Goal: Communication & Community: Answer question/provide support

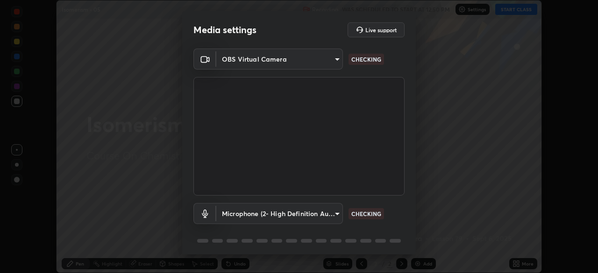
scroll to position [273, 598]
click at [334, 213] on body "Erase all Isomerism - 05 Recording WAS SCHEDULED TO START AT 12:50 PM Settings …" at bounding box center [299, 136] width 598 height 273
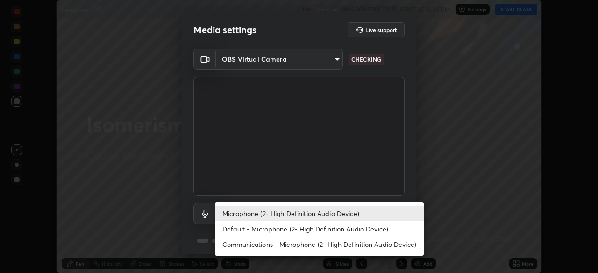
click at [324, 228] on li "Default - Microphone (2- High Definition Audio Device)" at bounding box center [319, 228] width 209 height 15
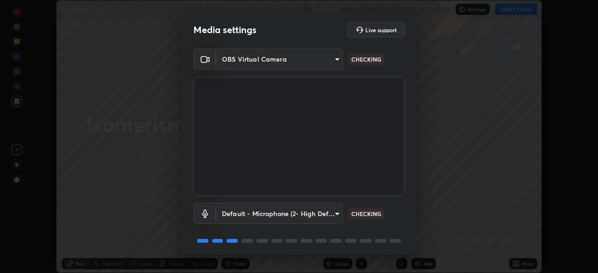
click at [324, 217] on body "Erase all Isomerism - 05 Recording WAS SCHEDULED TO START AT 12:50 PM Settings …" at bounding box center [299, 136] width 598 height 273
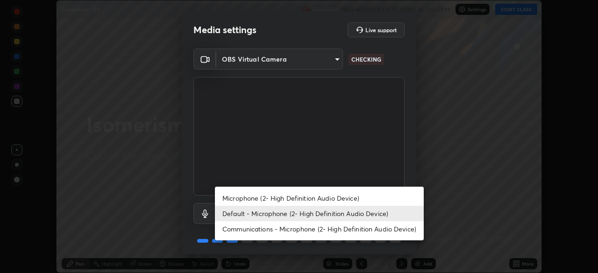
click at [327, 200] on li "Microphone (2- High Definition Audio Device)" at bounding box center [319, 197] width 209 height 15
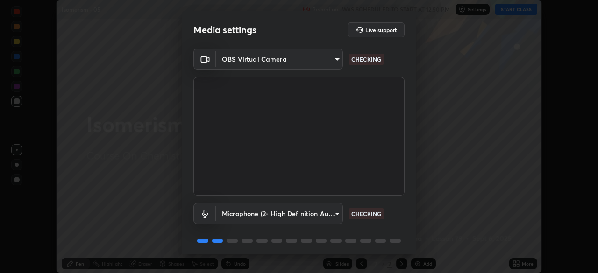
type input "ff297609218b484df7a572b23aedce6778efdee4d86fe4d36753cf0347c012ea"
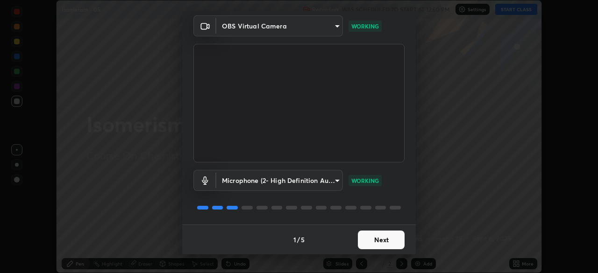
click at [387, 237] on button "Next" at bounding box center [381, 240] width 47 height 19
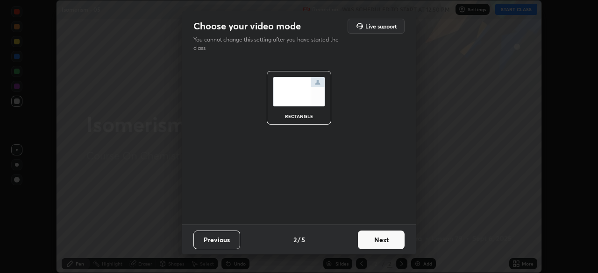
click at [391, 243] on button "Next" at bounding box center [381, 240] width 47 height 19
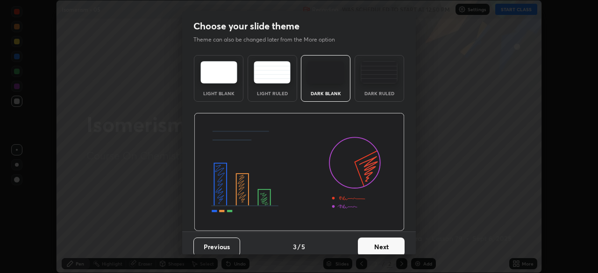
click at [395, 246] on button "Next" at bounding box center [381, 247] width 47 height 19
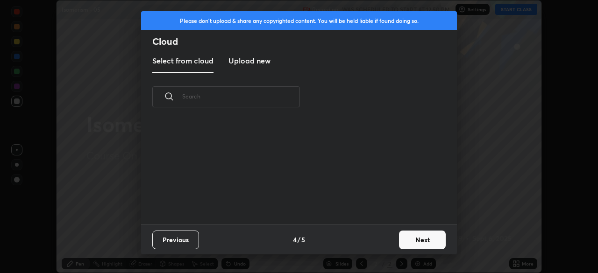
click at [416, 241] on button "Next" at bounding box center [422, 240] width 47 height 19
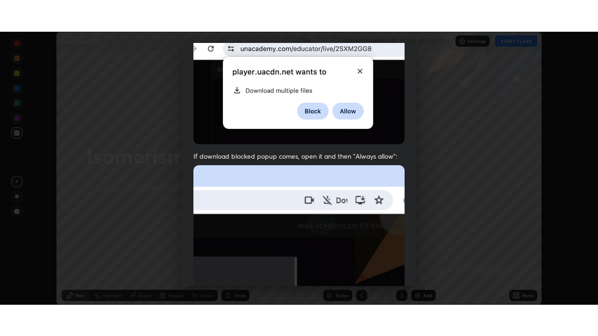
scroll to position [224, 0]
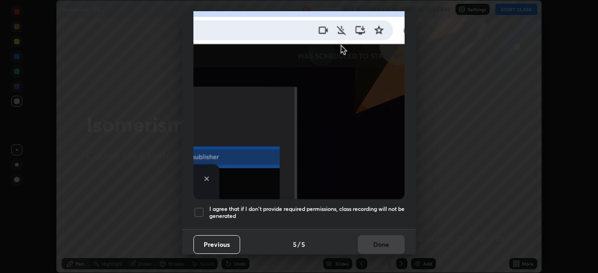
click at [370, 210] on h5 "I agree that if I don't provide required permissions, class recording will not …" at bounding box center [306, 212] width 195 height 14
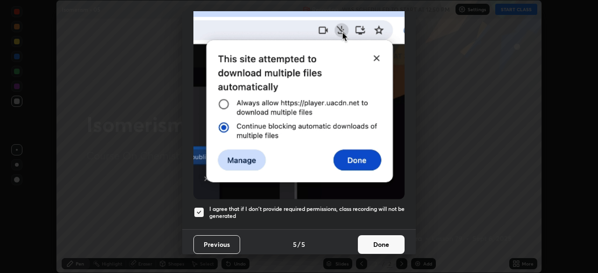
click at [378, 236] on button "Done" at bounding box center [381, 244] width 47 height 19
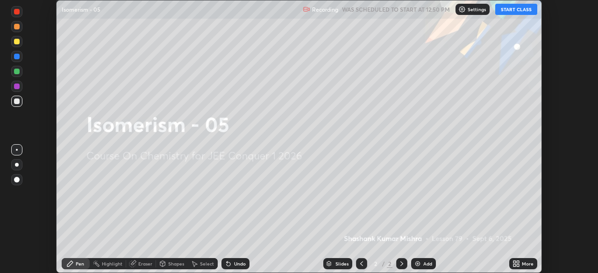
click at [513, 13] on button "START CLASS" at bounding box center [516, 9] width 42 height 11
click at [517, 262] on icon at bounding box center [517, 262] width 2 height 2
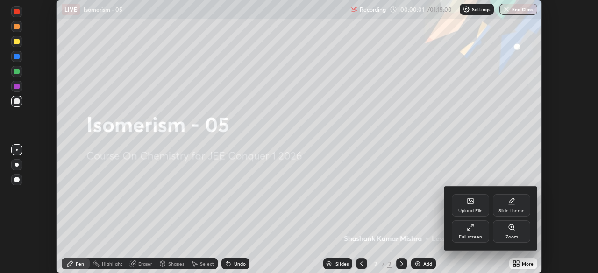
click at [481, 234] on div "Full screen" at bounding box center [469, 231] width 37 height 22
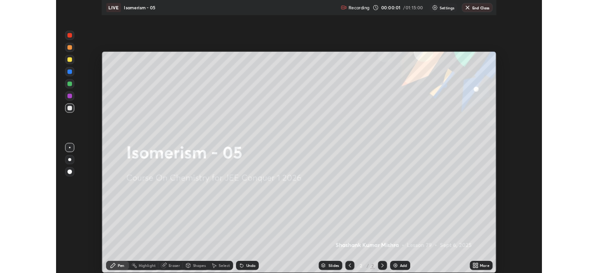
scroll to position [336, 598]
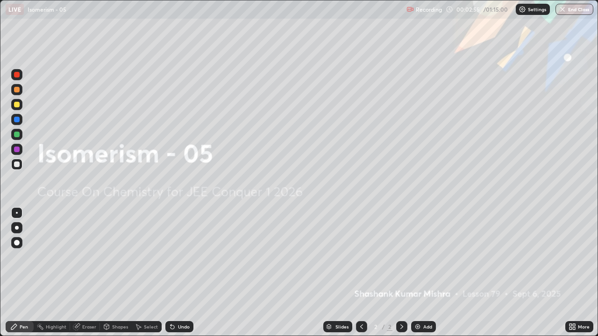
click at [420, 273] on div "Add" at bounding box center [423, 326] width 25 height 11
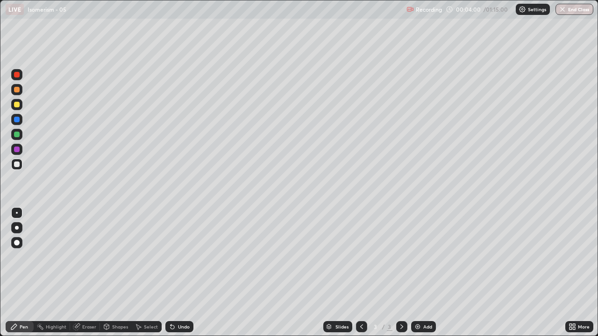
click at [87, 273] on div "Eraser" at bounding box center [89, 326] width 14 height 5
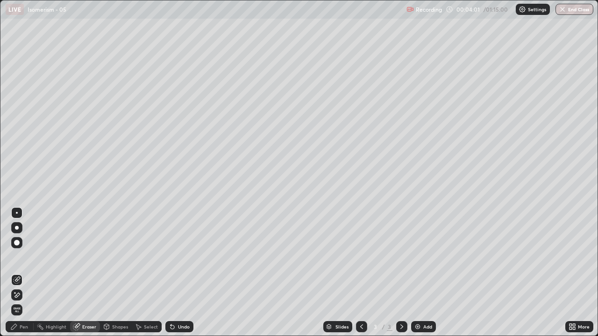
click at [23, 273] on div "Pen" at bounding box center [20, 326] width 28 height 11
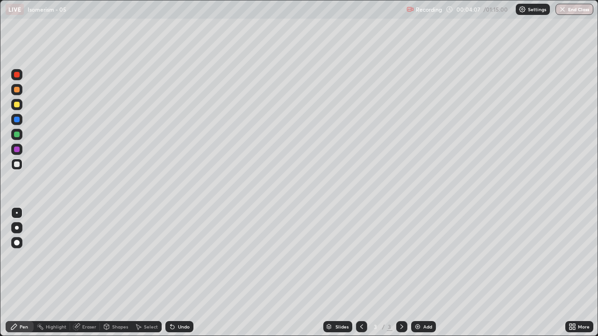
click at [178, 273] on div "Undo" at bounding box center [184, 326] width 12 height 5
click at [176, 273] on div "Undo" at bounding box center [179, 326] width 28 height 11
click at [174, 273] on icon at bounding box center [172, 326] width 7 height 7
click at [179, 273] on div "Undo" at bounding box center [184, 326] width 12 height 5
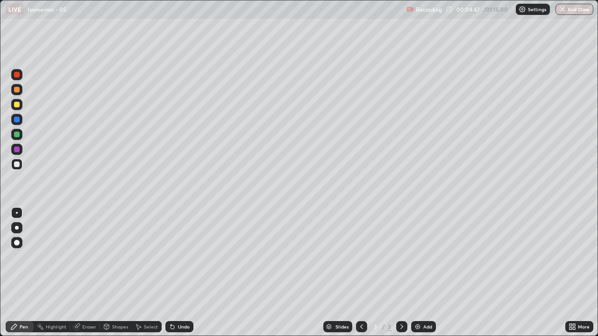
click at [182, 273] on div "Undo" at bounding box center [184, 326] width 12 height 5
click at [178, 273] on div "Undo" at bounding box center [184, 326] width 12 height 5
click at [180, 273] on div "Undo" at bounding box center [184, 326] width 12 height 5
click at [183, 273] on div "Undo" at bounding box center [184, 326] width 12 height 5
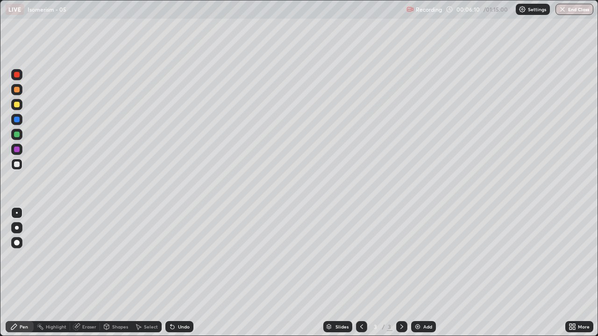
click at [88, 273] on div "Eraser" at bounding box center [85, 326] width 30 height 11
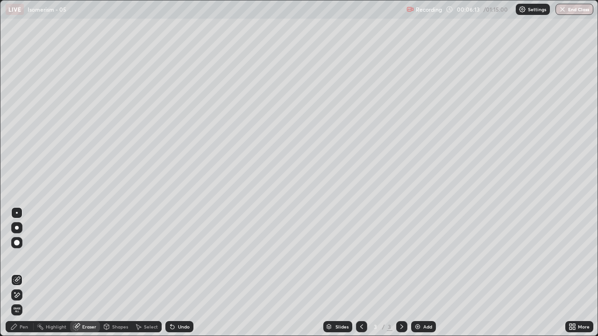
click at [21, 273] on div "Pen" at bounding box center [24, 326] width 8 height 5
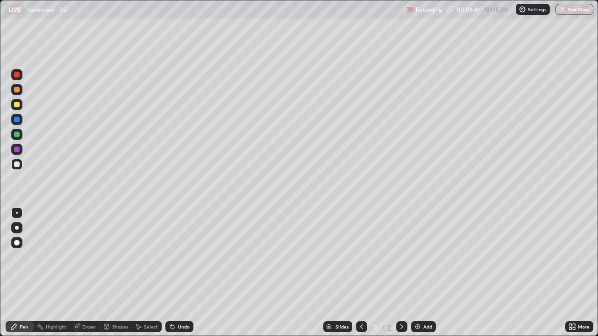
click at [82, 273] on div "Eraser" at bounding box center [85, 326] width 30 height 11
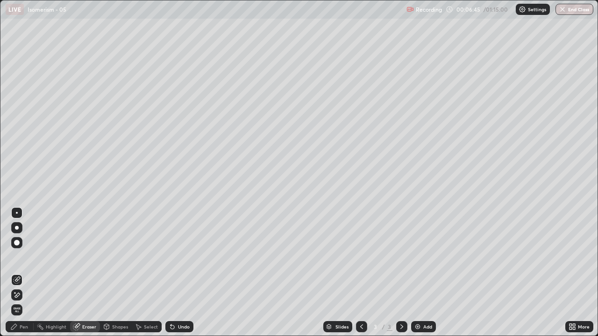
click at [23, 273] on div "Pen" at bounding box center [24, 326] width 8 height 5
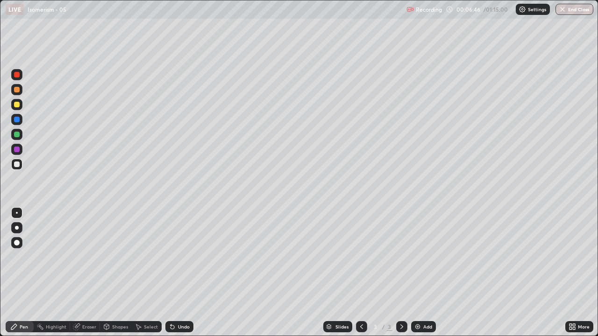
click at [145, 273] on div "Select" at bounding box center [147, 326] width 30 height 11
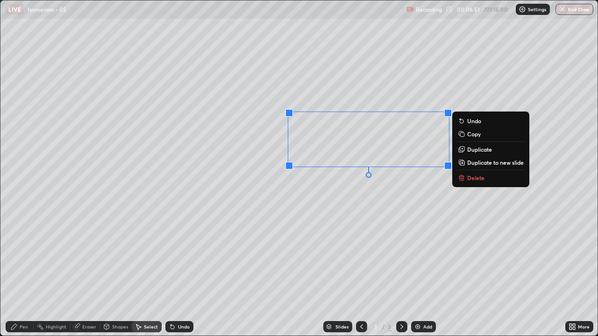
click at [23, 273] on div "Pen" at bounding box center [20, 326] width 28 height 11
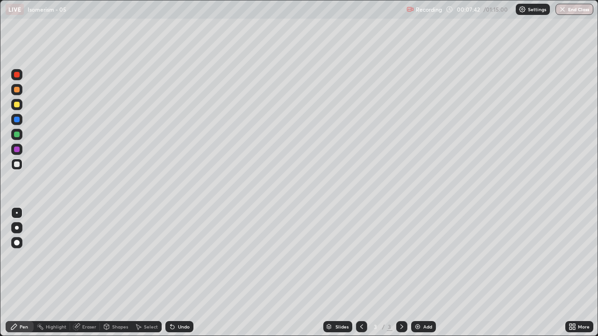
click at [179, 273] on div "Undo" at bounding box center [179, 326] width 28 height 11
click at [147, 273] on div "Select" at bounding box center [151, 326] width 14 height 5
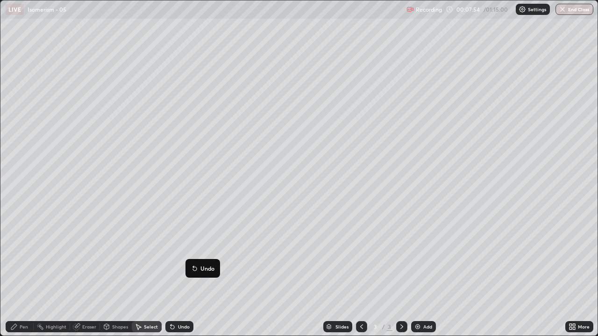
click at [86, 273] on div "Eraser" at bounding box center [89, 326] width 14 height 5
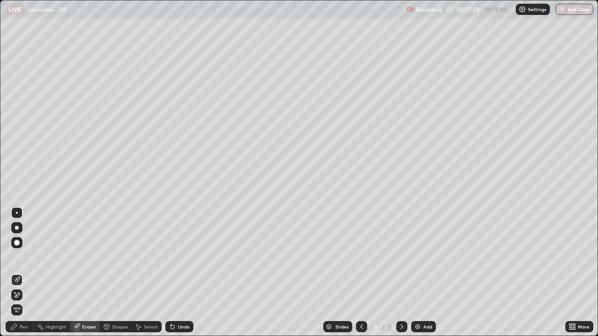
click at [22, 273] on div "Pen" at bounding box center [24, 326] width 8 height 5
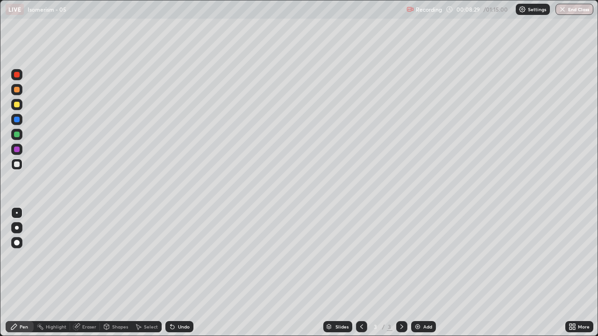
click at [142, 273] on div "Select" at bounding box center [147, 326] width 30 height 11
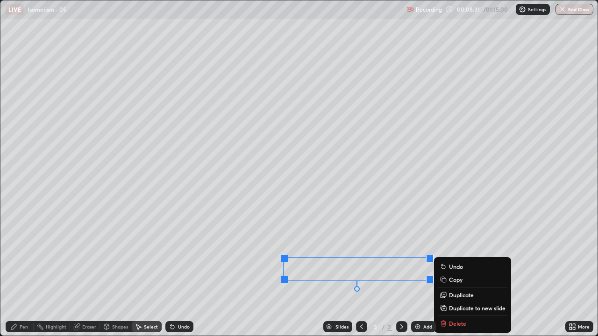
click at [456, 273] on div "Slides 3 / 3 Add" at bounding box center [379, 326] width 372 height 19
click at [371, 273] on div "0 ° Undo Copy Duplicate Duplicate to new slide Delete" at bounding box center [298, 167] width 597 height 335
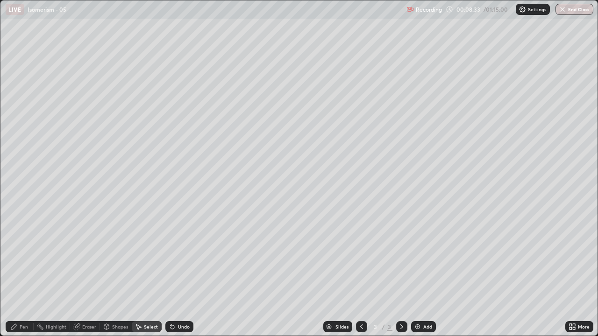
click at [85, 273] on div "Eraser" at bounding box center [89, 326] width 14 height 5
click at [142, 273] on div "Select" at bounding box center [147, 326] width 30 height 11
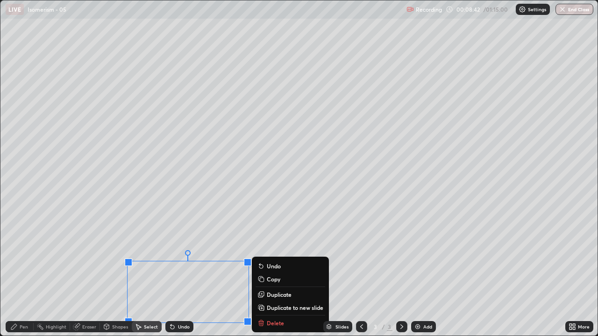
click at [276, 273] on div "Slides 3 / 3 Add" at bounding box center [379, 326] width 372 height 19
click at [266, 273] on div "Slides 3 / 3 Add" at bounding box center [379, 326] width 372 height 19
click at [258, 273] on div "Slides 3 / 3 Add" at bounding box center [379, 326] width 372 height 19
click at [264, 273] on div "Slides 3 / 3 Add" at bounding box center [379, 326] width 372 height 19
click at [278, 273] on div "Slides 3 / 3 Add" at bounding box center [379, 326] width 372 height 19
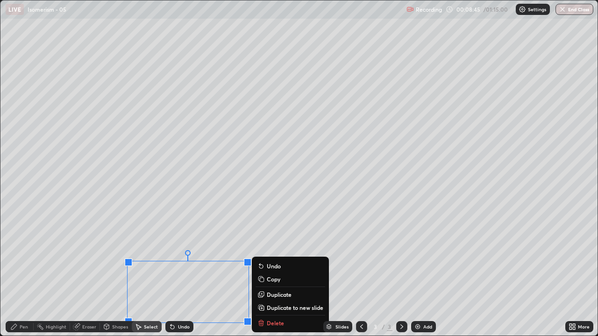
click at [287, 273] on div "Slides 3 / 3 Add" at bounding box center [379, 326] width 372 height 19
click at [297, 273] on div "Slides 3 / 3 Add" at bounding box center [379, 326] width 372 height 19
click at [303, 273] on div "Slides 3 / 3 Add" at bounding box center [379, 326] width 372 height 19
click at [310, 273] on div "Slides 3 / 3 Add" at bounding box center [379, 326] width 372 height 19
click at [314, 273] on div "Slides 3 / 3 Add" at bounding box center [379, 326] width 372 height 19
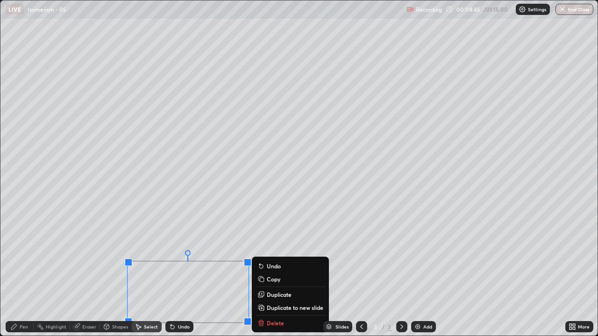
click at [301, 273] on div "Slides 3 / 3 Add" at bounding box center [379, 326] width 372 height 19
click at [287, 273] on div "Slides 3 / 3 Add" at bounding box center [379, 326] width 372 height 19
click at [272, 273] on div "Slides 3 / 3 Add" at bounding box center [379, 326] width 372 height 19
click at [268, 273] on div "Slides 3 / 3 Add" at bounding box center [379, 326] width 372 height 19
click at [86, 273] on div "Eraser" at bounding box center [89, 326] width 14 height 5
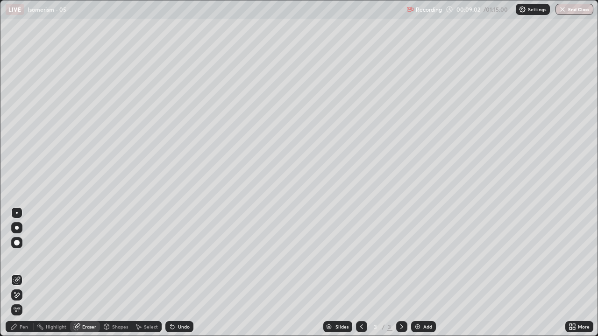
click at [15, 247] on div at bounding box center [16, 242] width 11 height 11
click at [14, 273] on icon at bounding box center [14, 327] width 6 height 6
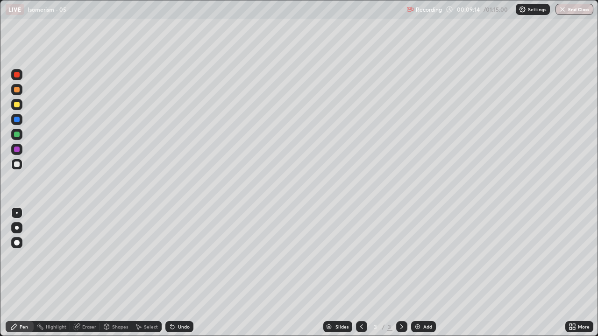
click at [418, 273] on img at bounding box center [417, 326] width 7 height 7
click at [115, 273] on div "Shapes" at bounding box center [120, 326] width 16 height 5
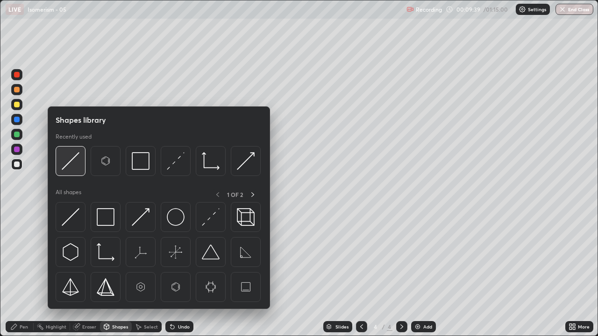
click at [74, 162] on img at bounding box center [71, 161] width 18 height 18
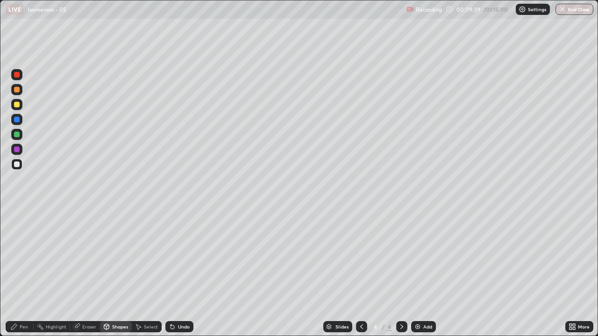
click at [15, 106] on div at bounding box center [17, 105] width 6 height 6
click at [22, 273] on div "Pen" at bounding box center [24, 326] width 8 height 5
click at [15, 162] on div at bounding box center [17, 165] width 6 height 6
click at [145, 273] on div "Select" at bounding box center [151, 326] width 14 height 5
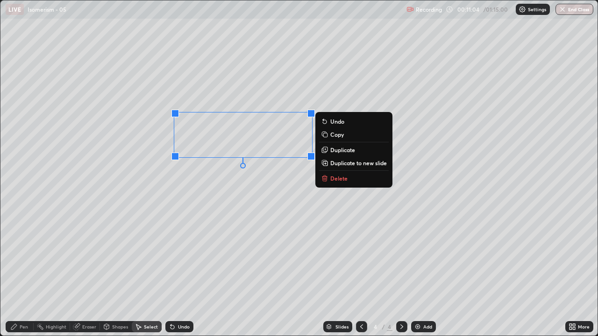
click at [21, 273] on div "Pen" at bounding box center [24, 326] width 8 height 5
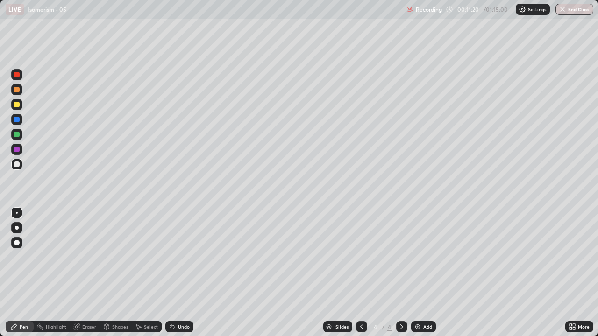
click at [83, 273] on div "Eraser" at bounding box center [89, 326] width 14 height 5
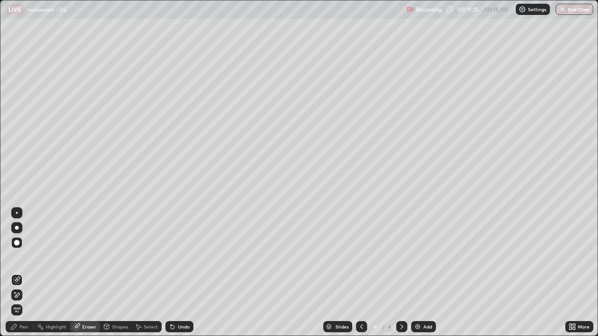
click at [21, 273] on div "Pen" at bounding box center [24, 326] width 8 height 5
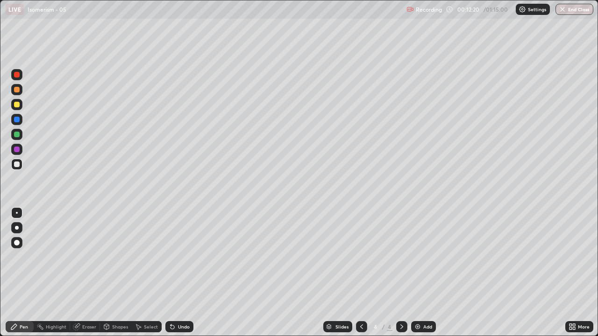
click at [184, 273] on div "Undo" at bounding box center [184, 326] width 12 height 5
click at [183, 273] on div "Undo" at bounding box center [179, 326] width 28 height 11
click at [422, 273] on div "Add" at bounding box center [423, 326] width 25 height 11
click at [184, 273] on div "Undo" at bounding box center [184, 326] width 12 height 5
click at [185, 273] on div "Undo" at bounding box center [184, 326] width 12 height 5
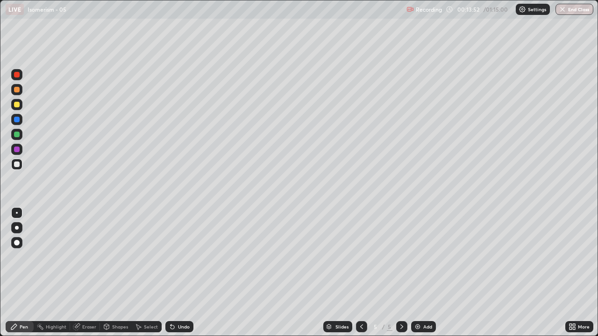
click at [17, 106] on div at bounding box center [17, 105] width 6 height 6
click at [110, 273] on div "Shapes" at bounding box center [116, 326] width 32 height 11
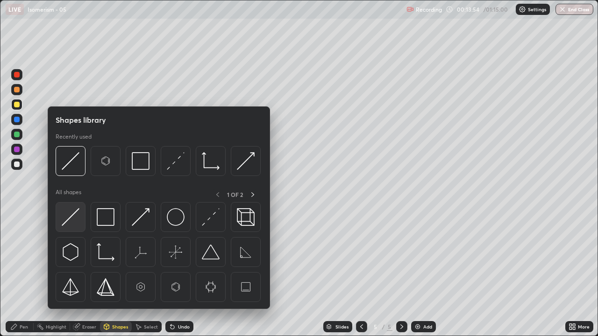
click at [72, 216] on img at bounding box center [71, 217] width 18 height 18
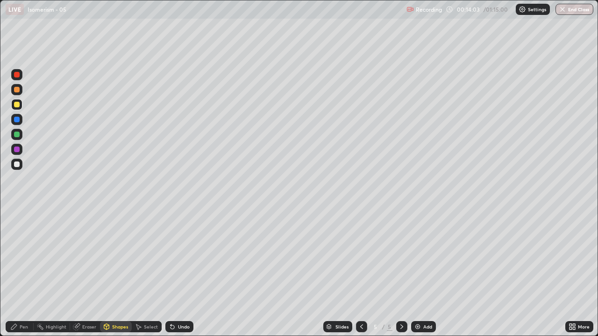
click at [17, 167] on div at bounding box center [17, 165] width 6 height 6
click at [178, 273] on div "Undo" at bounding box center [184, 326] width 12 height 5
click at [174, 273] on icon at bounding box center [172, 326] width 7 height 7
click at [25, 273] on div "Pen" at bounding box center [20, 326] width 28 height 11
click at [179, 273] on div "Undo" at bounding box center [184, 326] width 12 height 5
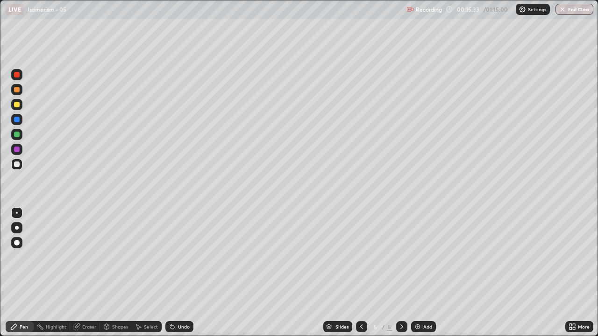
click at [147, 273] on div "Select" at bounding box center [151, 326] width 14 height 5
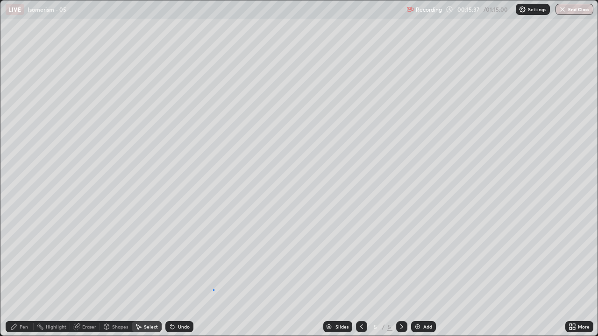
click at [213, 273] on div "0 ° Undo Copy Duplicate Duplicate to new slide Delete" at bounding box center [298, 167] width 597 height 335
click at [87, 273] on div "Eraser" at bounding box center [85, 326] width 30 height 11
click at [18, 273] on div "Pen" at bounding box center [20, 326] width 28 height 11
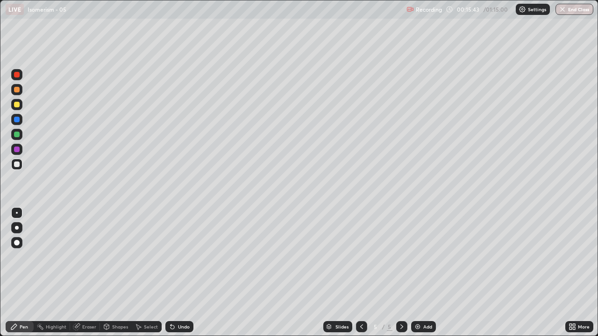
click at [19, 165] on div at bounding box center [17, 165] width 6 height 6
click at [418, 273] on img at bounding box center [417, 326] width 7 height 7
click at [178, 273] on div "Undo" at bounding box center [184, 326] width 12 height 5
click at [573, 273] on icon at bounding box center [573, 328] width 2 height 2
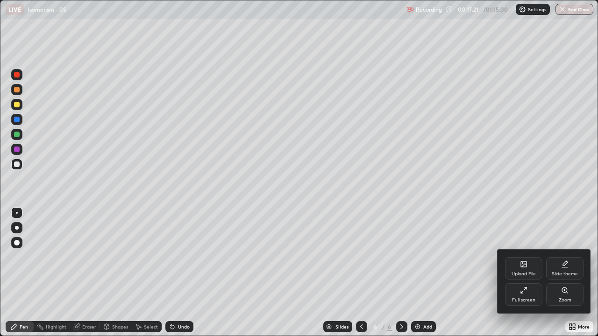
click at [528, 273] on div "Full screen" at bounding box center [523, 294] width 37 height 22
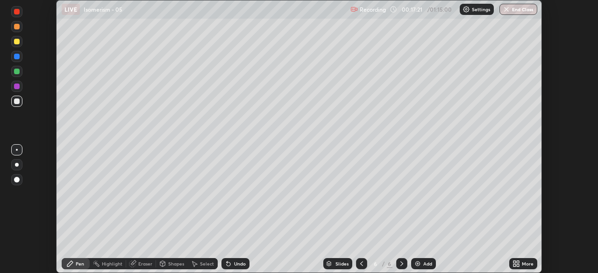
scroll to position [46413, 46088]
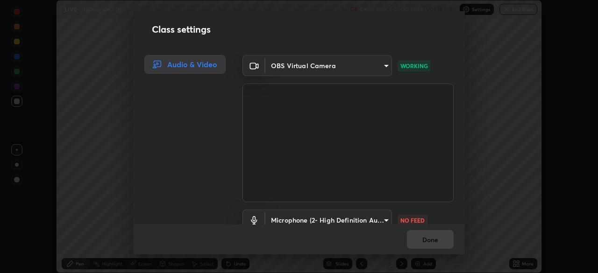
click at [386, 219] on body "Erase all LIVE Isomerism - 05 Recording 00:17:48 / 01:15:00 Settings End Class …" at bounding box center [299, 136] width 598 height 273
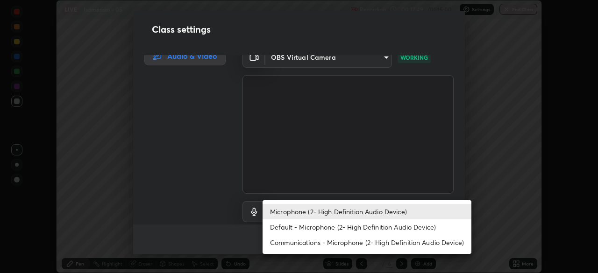
click at [385, 228] on li "Default - Microphone (2- High Definition Audio Device)" at bounding box center [366, 226] width 209 height 15
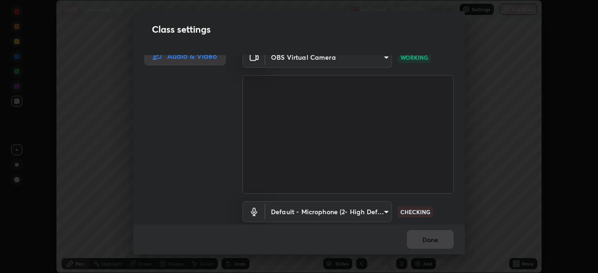
click at [383, 212] on body "Erase all LIVE Isomerism - 05 Recording 00:17:49 / 01:15:00 Settings End Class …" at bounding box center [299, 136] width 598 height 273
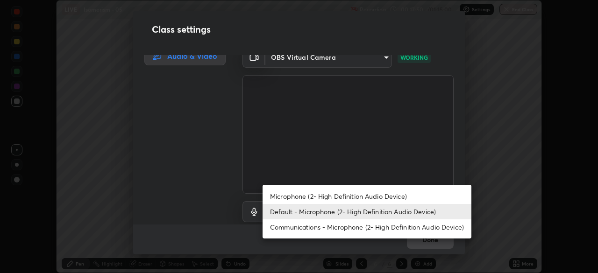
click at [386, 199] on li "Microphone (2- High Definition Audio Device)" at bounding box center [366, 196] width 209 height 15
type input "ff297609218b484df7a572b23aedce6778efdee4d86fe4d36753cf0347c012ea"
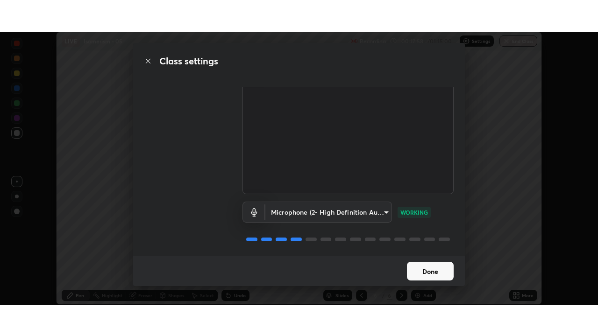
scroll to position [42, 0]
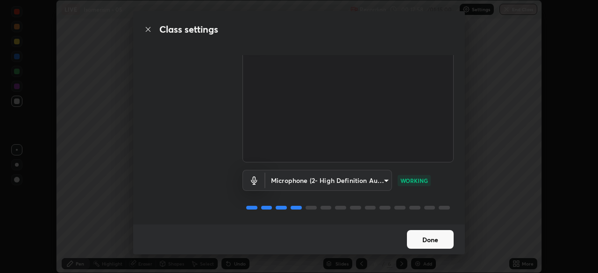
click at [432, 232] on button "Done" at bounding box center [430, 239] width 47 height 19
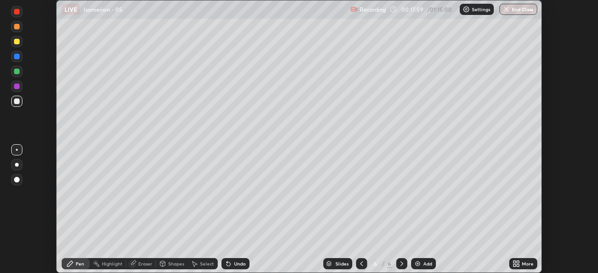
click at [514, 262] on icon at bounding box center [514, 262] width 2 height 2
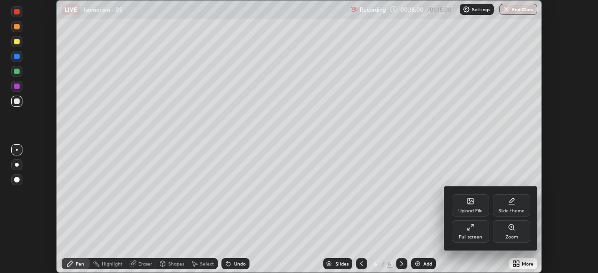
click at [479, 235] on div "Full screen" at bounding box center [469, 237] width 23 height 5
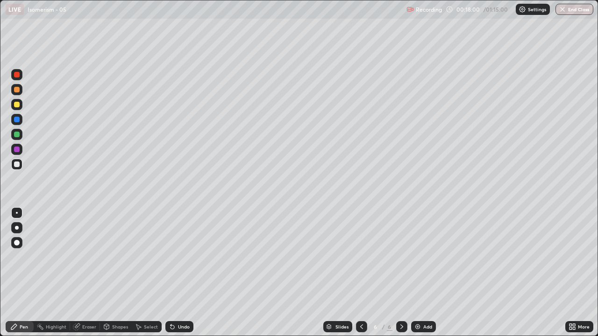
scroll to position [336, 598]
click at [174, 273] on div "Undo" at bounding box center [179, 326] width 28 height 11
click at [145, 273] on div "Select" at bounding box center [151, 326] width 14 height 5
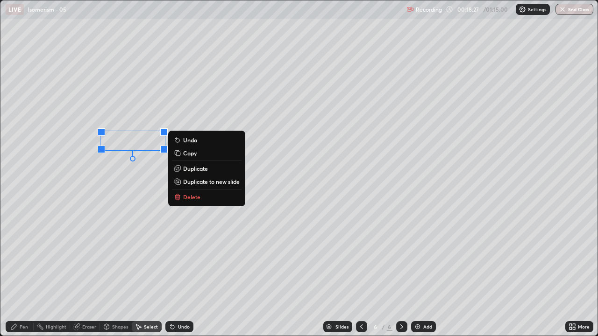
click at [190, 197] on p "Delete" at bounding box center [191, 196] width 17 height 7
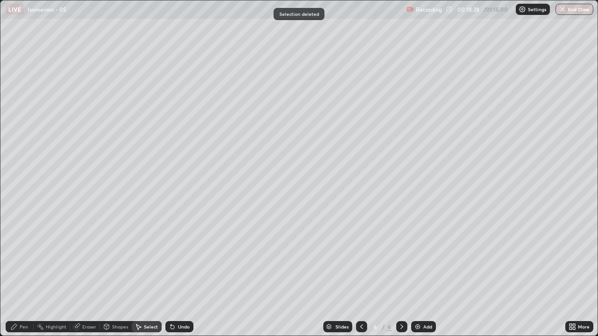
click at [21, 273] on div "Pen" at bounding box center [24, 326] width 8 height 5
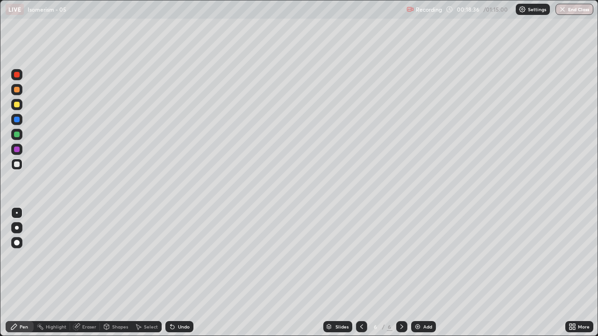
click at [147, 273] on div "Select" at bounding box center [147, 326] width 30 height 11
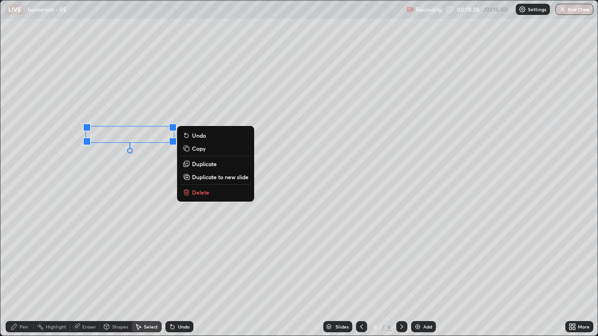
click at [201, 191] on p "Delete" at bounding box center [200, 192] width 17 height 7
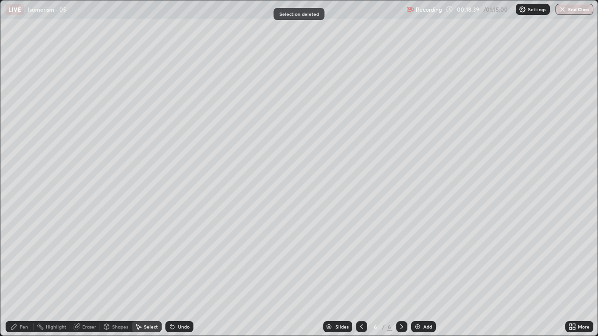
click at [22, 273] on div "Pen" at bounding box center [20, 326] width 28 height 11
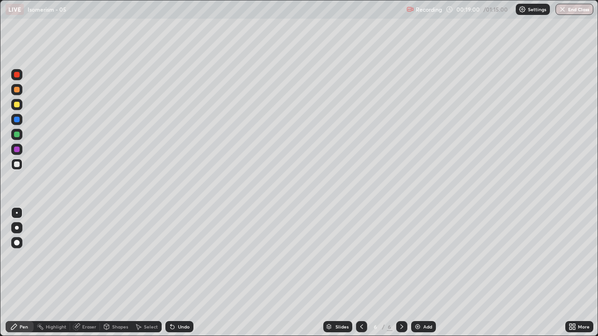
click at [181, 273] on div "Undo" at bounding box center [184, 326] width 12 height 5
click at [177, 273] on div "Undo" at bounding box center [179, 326] width 28 height 11
click at [169, 273] on icon at bounding box center [172, 326] width 7 height 7
click at [178, 273] on div "Undo" at bounding box center [184, 326] width 12 height 5
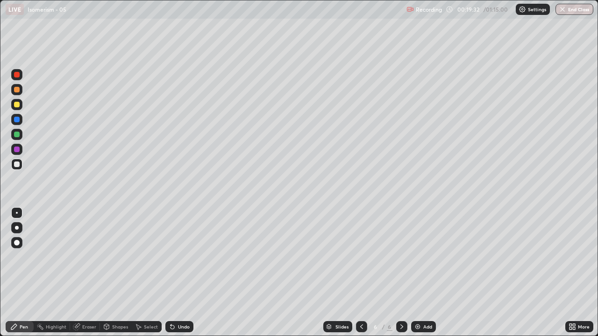
click at [178, 273] on div "Undo" at bounding box center [184, 326] width 12 height 5
click at [79, 273] on icon at bounding box center [77, 326] width 5 height 5
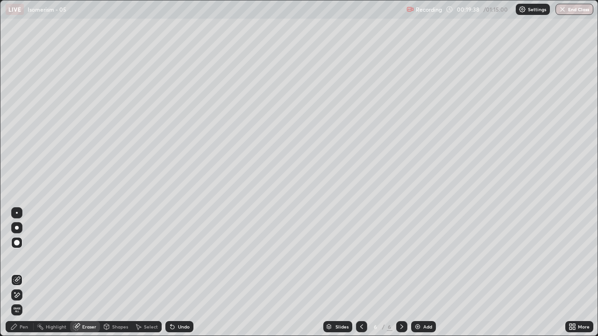
click at [20, 273] on div "Pen" at bounding box center [20, 326] width 28 height 11
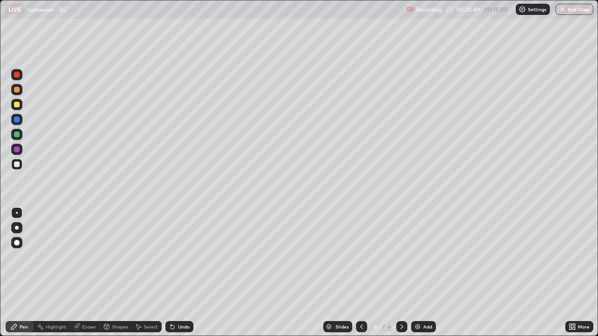
click at [17, 146] on div at bounding box center [16, 149] width 11 height 11
click at [21, 166] on div at bounding box center [16, 164] width 11 height 11
click at [17, 150] on div at bounding box center [17, 150] width 6 height 6
click at [17, 166] on div at bounding box center [17, 165] width 6 height 6
click at [16, 151] on div at bounding box center [17, 150] width 6 height 6
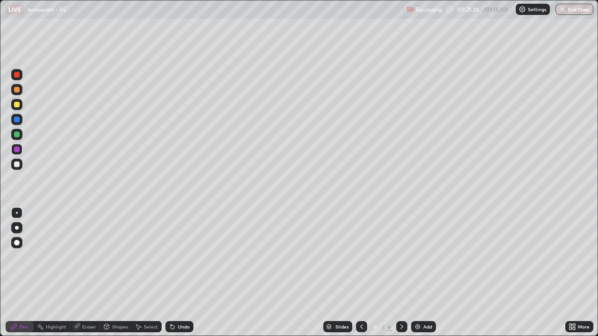
click at [21, 169] on div at bounding box center [16, 164] width 11 height 11
click at [419, 273] on img at bounding box center [417, 326] width 7 height 7
click at [176, 273] on div "Undo" at bounding box center [179, 326] width 28 height 11
click at [142, 273] on div "Select" at bounding box center [147, 326] width 30 height 11
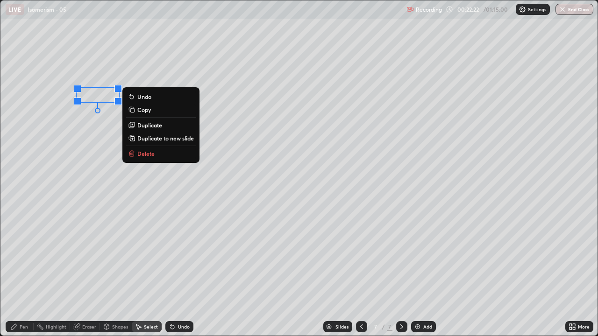
click at [137, 152] on p "Delete" at bounding box center [145, 153] width 17 height 7
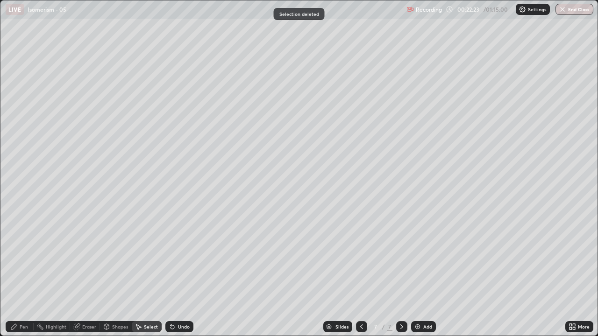
click at [25, 273] on div "Pen" at bounding box center [24, 326] width 8 height 5
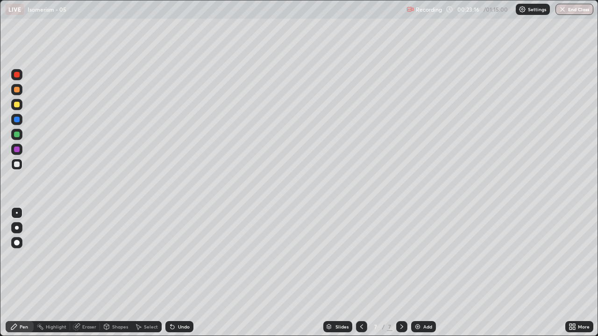
click at [17, 151] on div at bounding box center [17, 150] width 6 height 6
click at [17, 135] on div at bounding box center [17, 135] width 6 height 6
click at [179, 273] on div "Undo" at bounding box center [184, 326] width 12 height 5
click at [182, 273] on div "Undo" at bounding box center [179, 326] width 28 height 11
click at [178, 273] on div "Undo" at bounding box center [184, 326] width 12 height 5
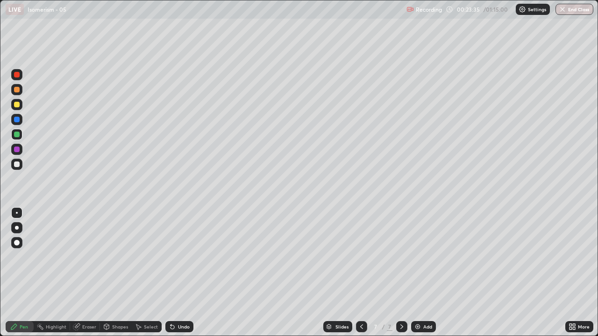
click at [181, 273] on div "Undo" at bounding box center [184, 326] width 12 height 5
click at [18, 151] on div at bounding box center [17, 150] width 6 height 6
click at [17, 165] on div at bounding box center [17, 165] width 6 height 6
click at [415, 273] on img at bounding box center [417, 326] width 7 height 7
click at [147, 273] on div "Select" at bounding box center [151, 326] width 14 height 5
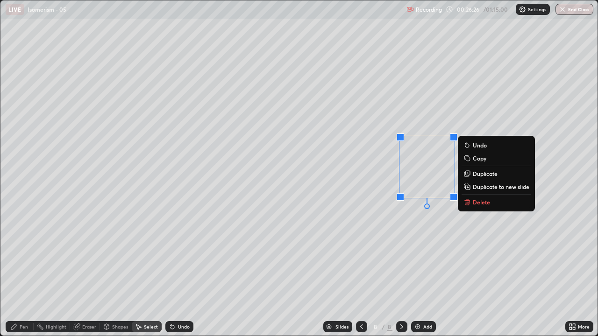
click at [477, 203] on p "Delete" at bounding box center [480, 201] width 17 height 7
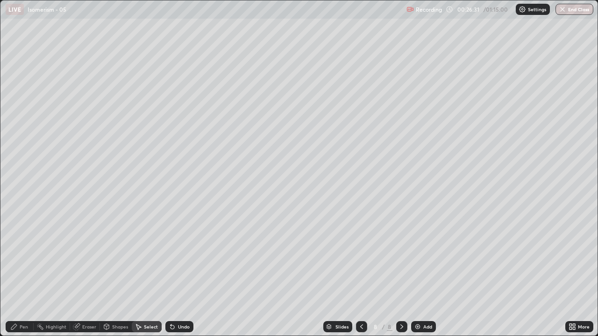
click at [23, 273] on div "Pen" at bounding box center [24, 326] width 8 height 5
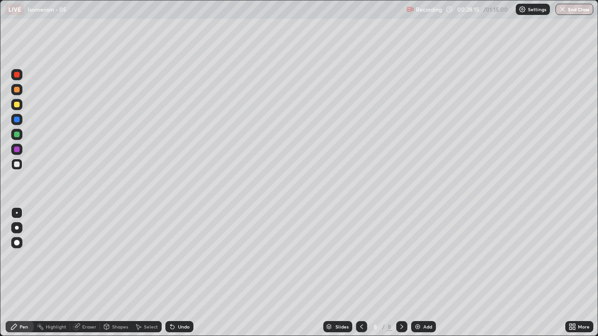
click at [144, 273] on div "Select" at bounding box center [151, 326] width 14 height 5
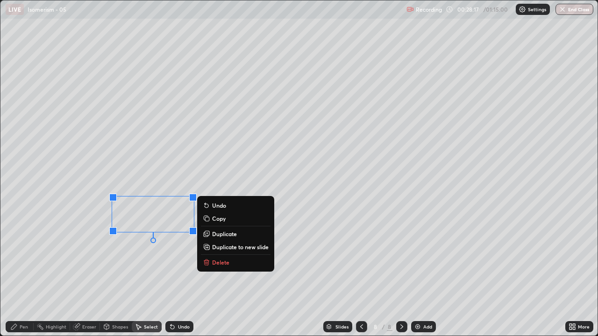
click at [224, 262] on p "Delete" at bounding box center [220, 262] width 17 height 7
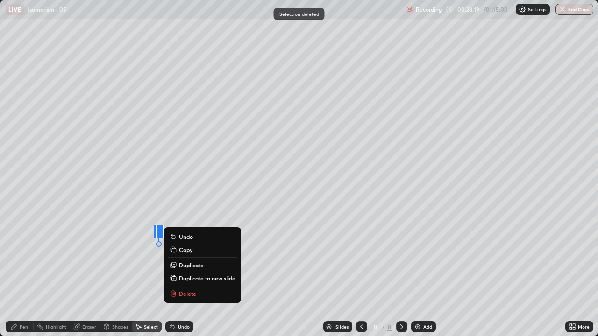
click at [187, 273] on p "Delete" at bounding box center [187, 293] width 17 height 7
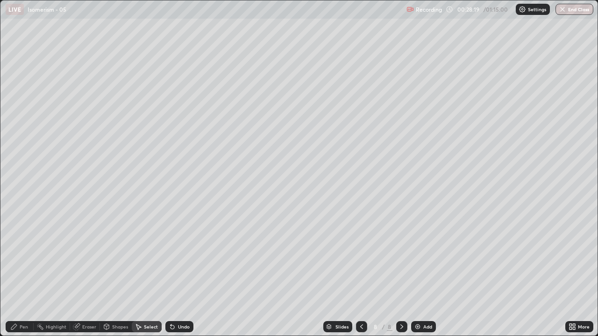
click at [19, 273] on div "Pen" at bounding box center [20, 326] width 28 height 11
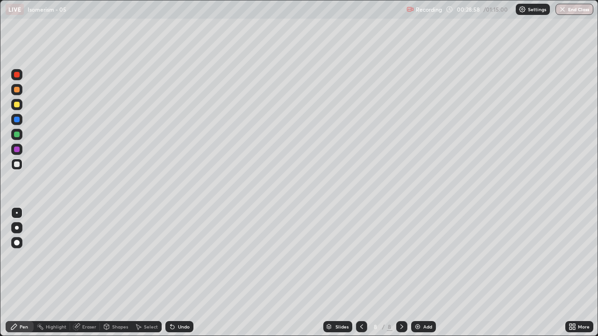
click at [18, 136] on div at bounding box center [17, 135] width 6 height 6
click at [189, 273] on div "Undo" at bounding box center [179, 326] width 28 height 11
click at [88, 273] on div "Eraser" at bounding box center [85, 326] width 30 height 11
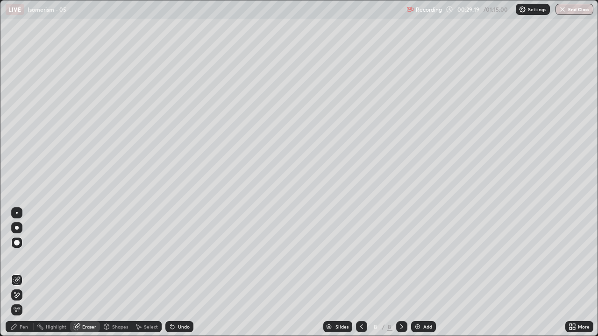
click at [21, 273] on div "Pen" at bounding box center [24, 326] width 8 height 5
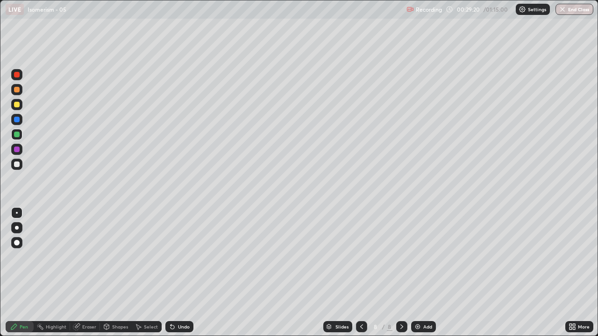
click at [17, 167] on div at bounding box center [17, 165] width 6 height 6
click at [18, 137] on div at bounding box center [17, 135] width 6 height 6
click at [19, 165] on div at bounding box center [17, 165] width 6 height 6
click at [18, 166] on div at bounding box center [17, 165] width 6 height 6
click at [176, 273] on div "Undo" at bounding box center [179, 326] width 28 height 11
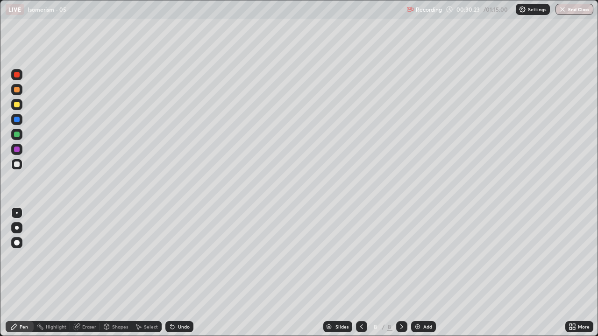
click at [178, 273] on div "Undo" at bounding box center [179, 326] width 28 height 11
click at [179, 273] on div "Undo" at bounding box center [184, 326] width 12 height 5
click at [15, 104] on div at bounding box center [17, 105] width 6 height 6
click at [21, 164] on div at bounding box center [16, 164] width 11 height 11
click at [187, 273] on div "Undo" at bounding box center [184, 326] width 12 height 5
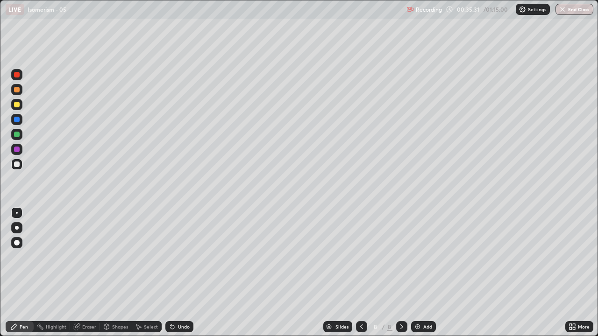
click at [420, 273] on img at bounding box center [417, 326] width 7 height 7
click at [17, 137] on div at bounding box center [17, 135] width 6 height 6
click at [18, 166] on div at bounding box center [17, 165] width 6 height 6
click at [179, 273] on div "Undo" at bounding box center [184, 326] width 12 height 5
click at [178, 273] on div "Undo" at bounding box center [184, 326] width 12 height 5
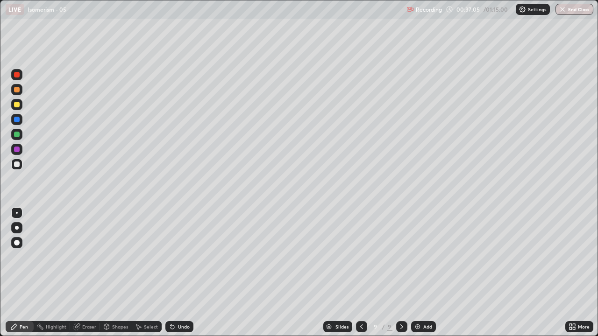
click at [175, 273] on div "Undo" at bounding box center [179, 326] width 28 height 11
click at [185, 273] on div "Undo" at bounding box center [184, 326] width 12 height 5
click at [183, 273] on div "Undo" at bounding box center [184, 326] width 12 height 5
click at [187, 273] on div "Undo" at bounding box center [179, 326] width 28 height 11
click at [182, 273] on div "Undo" at bounding box center [184, 326] width 12 height 5
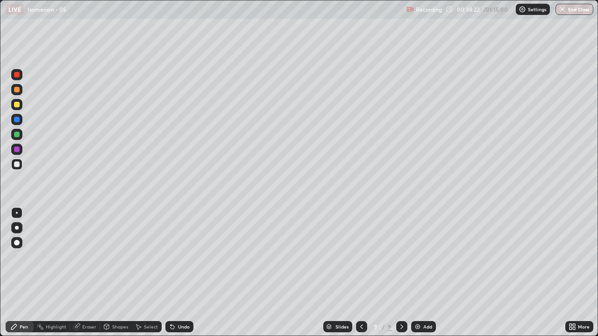
click at [182, 273] on div "Undo" at bounding box center [184, 326] width 12 height 5
click at [181, 273] on div "Undo" at bounding box center [184, 326] width 12 height 5
click at [182, 273] on div "Undo" at bounding box center [184, 326] width 12 height 5
click at [187, 273] on div "Undo" at bounding box center [184, 326] width 12 height 5
click at [188, 273] on div "Undo" at bounding box center [184, 326] width 12 height 5
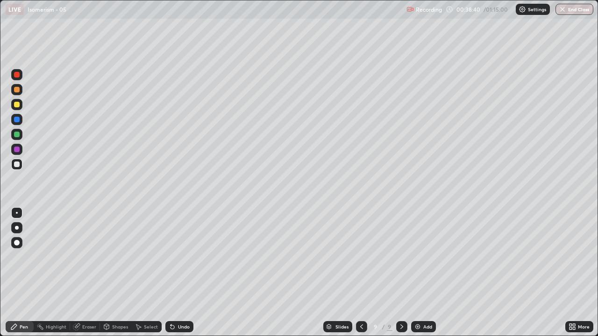
click at [188, 273] on div "Undo" at bounding box center [179, 326] width 28 height 11
click at [187, 273] on div "Undo" at bounding box center [184, 326] width 12 height 5
click at [88, 273] on div "Eraser" at bounding box center [89, 326] width 14 height 5
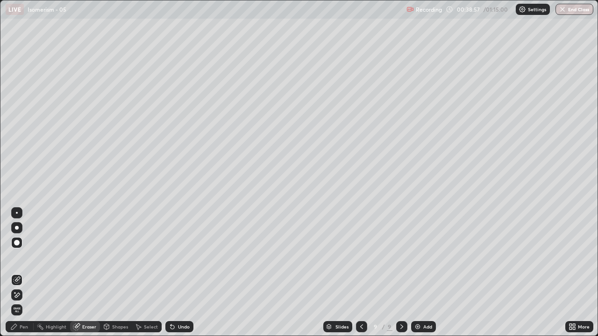
click at [22, 273] on div "Pen" at bounding box center [24, 326] width 8 height 5
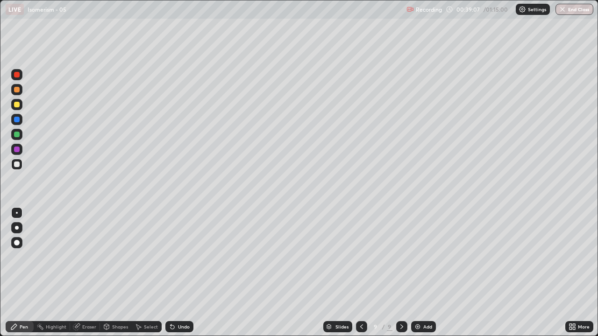
click at [360, 273] on icon at bounding box center [361, 326] width 7 height 7
click at [399, 273] on icon at bounding box center [401, 326] width 7 height 7
click at [249, 273] on div "Slides 9 / 9 Add" at bounding box center [379, 326] width 372 height 19
click at [148, 273] on div "Select" at bounding box center [151, 326] width 14 height 5
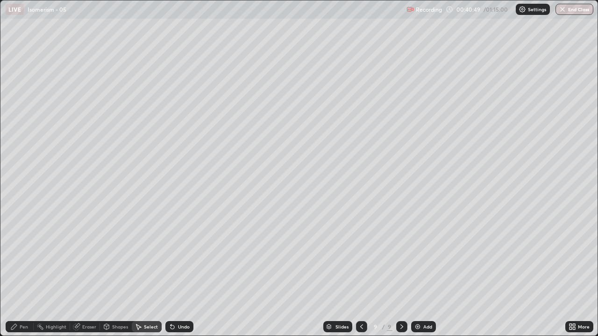
click at [23, 273] on div "Pen" at bounding box center [20, 326] width 28 height 11
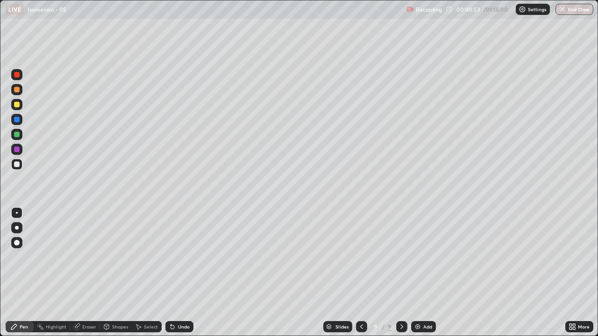
click at [17, 166] on div at bounding box center [17, 165] width 6 height 6
click at [179, 273] on div "Undo" at bounding box center [184, 326] width 12 height 5
click at [176, 273] on div "Undo" at bounding box center [179, 326] width 28 height 11
click at [179, 273] on div "Undo" at bounding box center [184, 326] width 12 height 5
click at [87, 273] on div "Eraser" at bounding box center [89, 326] width 14 height 5
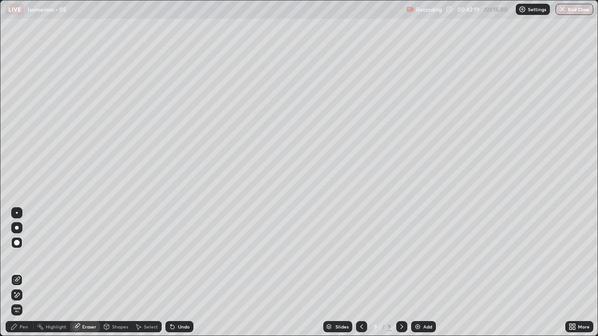
click at [26, 273] on div "Pen" at bounding box center [24, 326] width 8 height 5
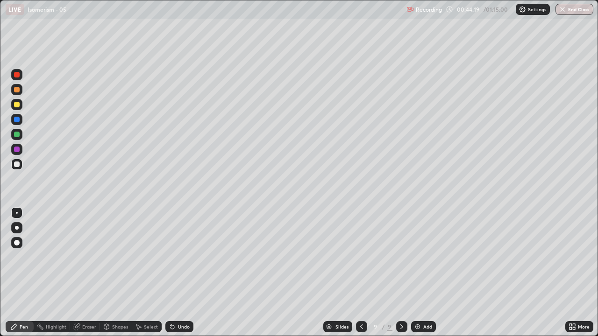
click at [419, 273] on img at bounding box center [417, 326] width 7 height 7
click at [180, 273] on div "Undo" at bounding box center [184, 326] width 12 height 5
click at [178, 273] on div "Undo" at bounding box center [184, 326] width 12 height 5
click at [174, 273] on icon at bounding box center [172, 326] width 7 height 7
click at [148, 273] on div "Select" at bounding box center [151, 326] width 14 height 5
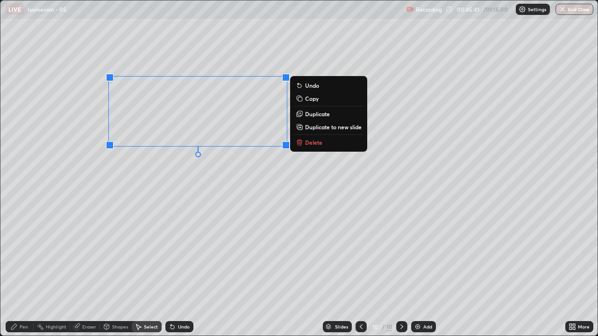
click at [316, 144] on p "Delete" at bounding box center [313, 142] width 17 height 7
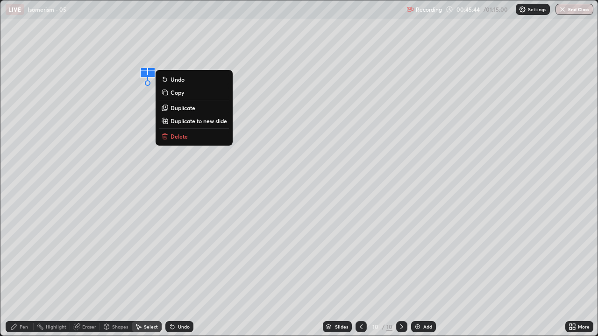
click at [183, 138] on p "Delete" at bounding box center [178, 136] width 17 height 7
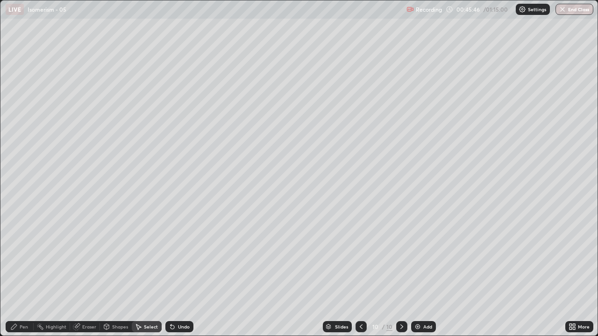
click at [16, 273] on icon at bounding box center [13, 326] width 7 height 7
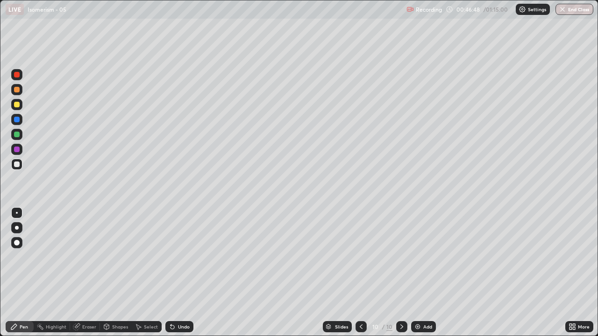
click at [85, 273] on div "Eraser" at bounding box center [89, 326] width 14 height 5
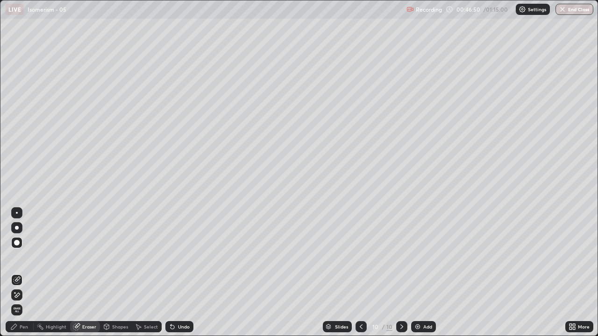
click at [24, 273] on div "Pen" at bounding box center [24, 326] width 8 height 5
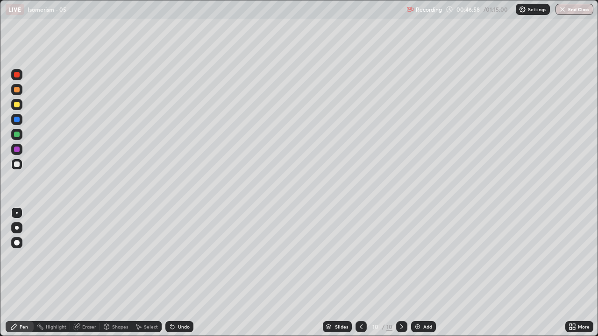
click at [182, 273] on div "Undo" at bounding box center [184, 326] width 12 height 5
click at [180, 273] on div "Undo" at bounding box center [179, 326] width 28 height 11
click at [177, 273] on div "Undo" at bounding box center [179, 326] width 28 height 11
click at [179, 273] on div "Undo" at bounding box center [179, 326] width 28 height 11
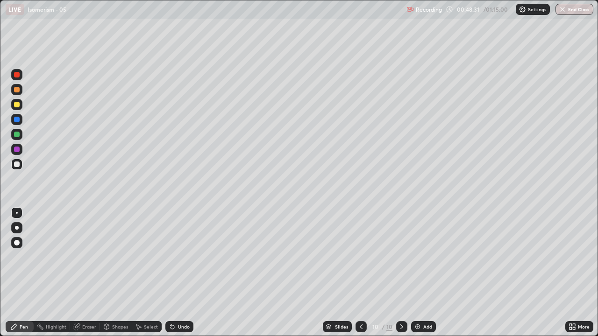
click at [180, 273] on div "Undo" at bounding box center [184, 326] width 12 height 5
click at [360, 273] on icon at bounding box center [360, 326] width 7 height 7
click at [401, 273] on icon at bounding box center [401, 326] width 7 height 7
click at [360, 273] on icon at bounding box center [360, 326] width 7 height 7
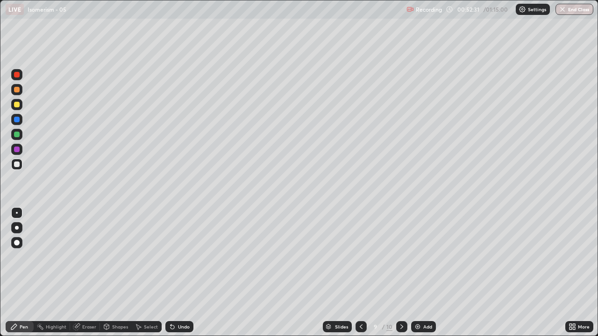
click at [359, 273] on icon at bounding box center [360, 326] width 7 height 7
click at [402, 273] on icon at bounding box center [401, 326] width 7 height 7
click at [90, 273] on div "Eraser" at bounding box center [89, 326] width 14 height 5
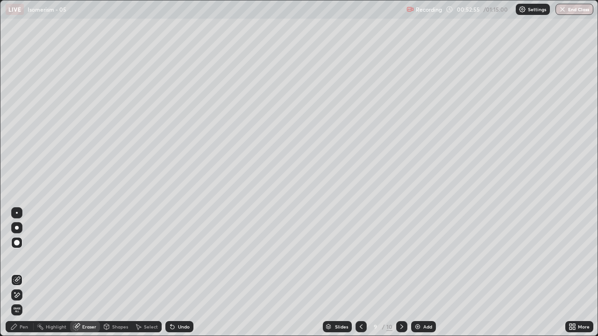
click at [16, 273] on icon at bounding box center [13, 326] width 7 height 7
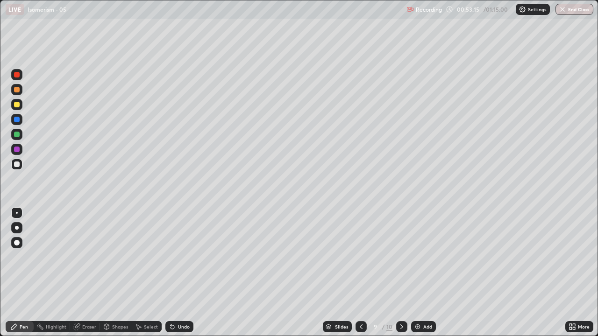
click at [401, 273] on icon at bounding box center [401, 326] width 7 height 7
click at [81, 273] on div "Eraser" at bounding box center [85, 326] width 30 height 11
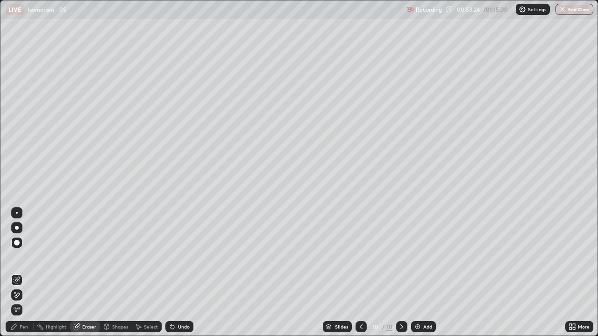
click at [16, 273] on div "Pen" at bounding box center [20, 326] width 28 height 11
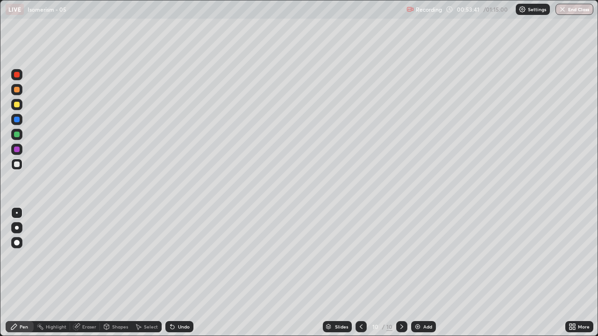
click at [419, 273] on img at bounding box center [417, 326] width 7 height 7
click at [184, 273] on div "Undo" at bounding box center [184, 326] width 12 height 5
click at [20, 93] on div at bounding box center [16, 89] width 11 height 11
click at [18, 162] on div at bounding box center [17, 165] width 6 height 6
click at [17, 135] on div at bounding box center [17, 135] width 6 height 6
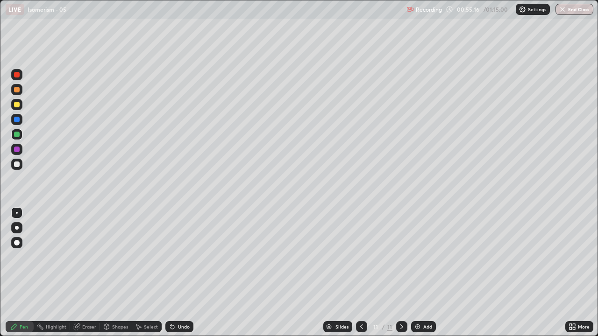
click at [19, 163] on div at bounding box center [17, 165] width 6 height 6
click at [179, 273] on div "Undo" at bounding box center [184, 326] width 12 height 5
click at [16, 139] on div at bounding box center [16, 134] width 11 height 11
click at [20, 163] on div at bounding box center [16, 164] width 11 height 11
click at [17, 133] on div at bounding box center [17, 135] width 6 height 6
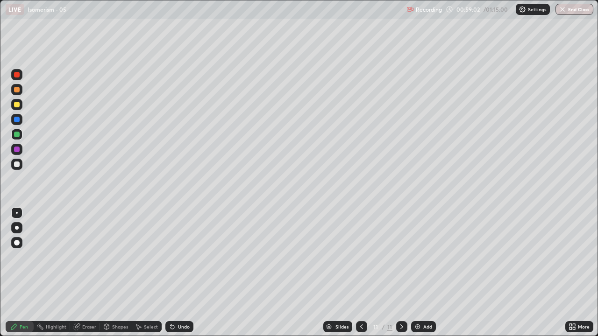
click at [171, 273] on icon at bounding box center [172, 327] width 4 height 4
click at [21, 166] on div at bounding box center [16, 164] width 11 height 11
click at [360, 273] on icon at bounding box center [361, 326] width 7 height 7
click at [361, 273] on icon at bounding box center [361, 326] width 7 height 7
click at [360, 273] on icon at bounding box center [361, 326] width 7 height 7
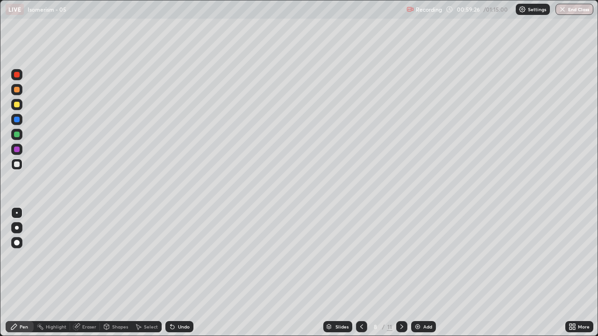
click at [359, 273] on icon at bounding box center [361, 326] width 7 height 7
click at [361, 273] on icon at bounding box center [361, 326] width 7 height 7
click at [365, 273] on div at bounding box center [361, 326] width 11 height 11
click at [360, 273] on icon at bounding box center [361, 326] width 7 height 7
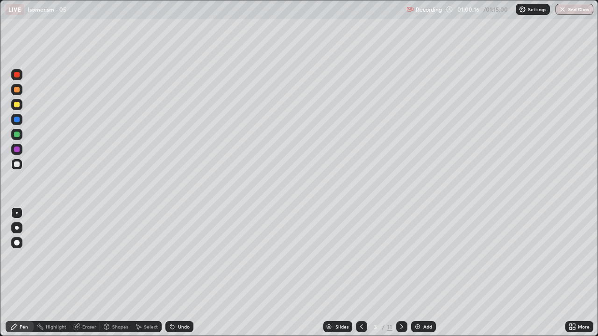
click at [401, 273] on icon at bounding box center [401, 326] width 7 height 7
click at [403, 273] on icon at bounding box center [401, 326] width 7 height 7
click at [403, 273] on div at bounding box center [401, 326] width 11 height 19
click at [401, 273] on icon at bounding box center [401, 326] width 7 height 7
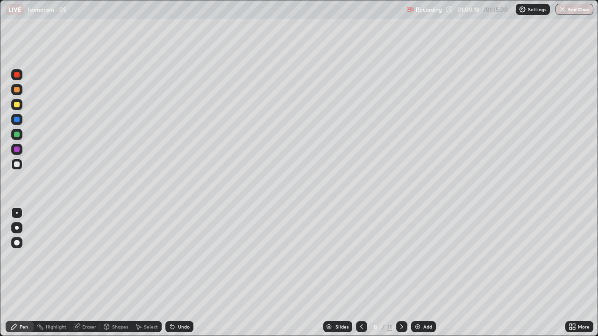
click at [400, 273] on icon at bounding box center [401, 326] width 7 height 7
click at [401, 273] on icon at bounding box center [401, 326] width 3 height 5
click at [416, 273] on img at bounding box center [417, 326] width 7 height 7
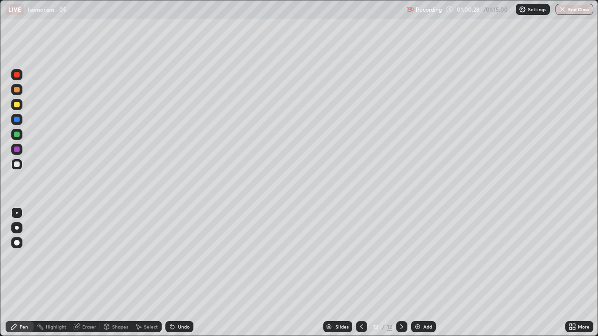
click at [178, 273] on div "Undo" at bounding box center [184, 326] width 12 height 5
click at [176, 273] on div "Undo" at bounding box center [179, 326] width 28 height 11
click at [175, 273] on div "Undo" at bounding box center [179, 326] width 28 height 11
click at [174, 273] on icon at bounding box center [172, 326] width 7 height 7
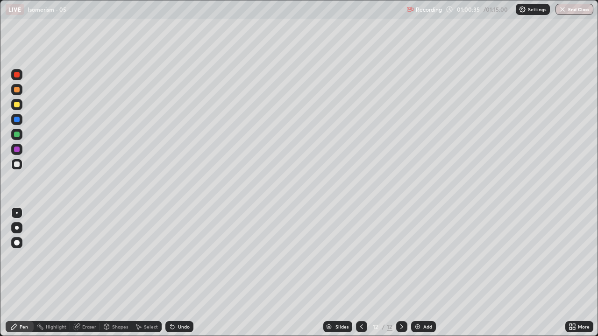
click at [175, 273] on div "Undo" at bounding box center [179, 326] width 28 height 11
click at [175, 273] on icon at bounding box center [172, 326] width 7 height 7
click at [174, 273] on div "Undo" at bounding box center [179, 326] width 28 height 11
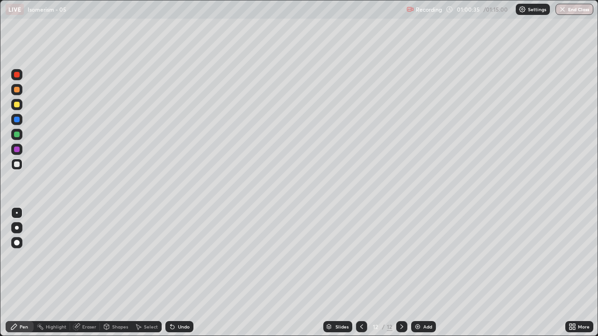
click at [174, 273] on div "Undo" at bounding box center [179, 326] width 28 height 11
click at [17, 136] on div at bounding box center [17, 135] width 6 height 6
click at [19, 165] on div at bounding box center [17, 165] width 6 height 6
click at [88, 273] on div "Eraser" at bounding box center [89, 326] width 14 height 5
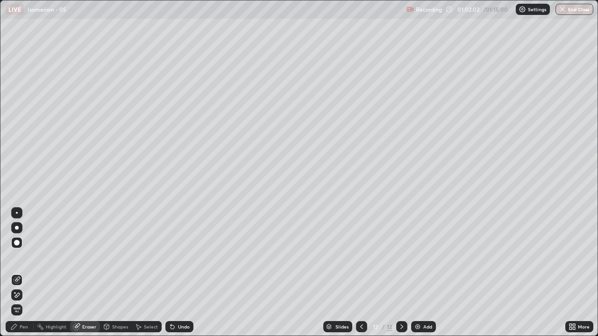
click at [24, 273] on div "Pen" at bounding box center [24, 326] width 8 height 5
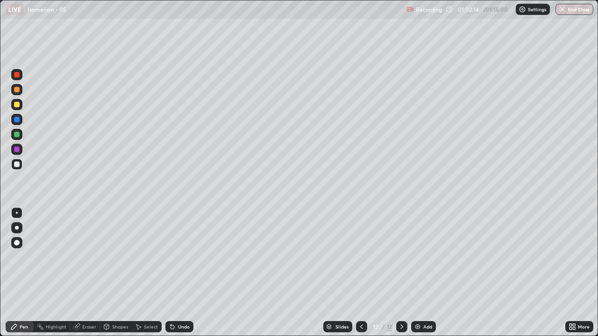
click at [84, 273] on div "Eraser" at bounding box center [85, 326] width 30 height 11
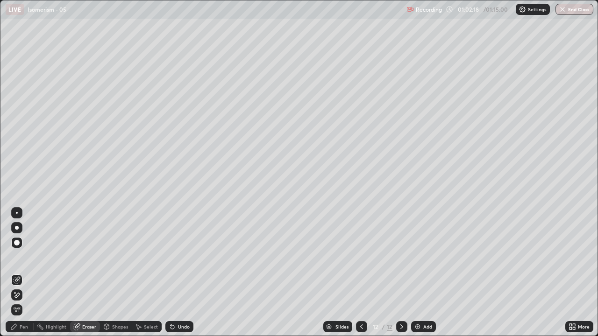
click at [21, 273] on div "Pen" at bounding box center [24, 326] width 8 height 5
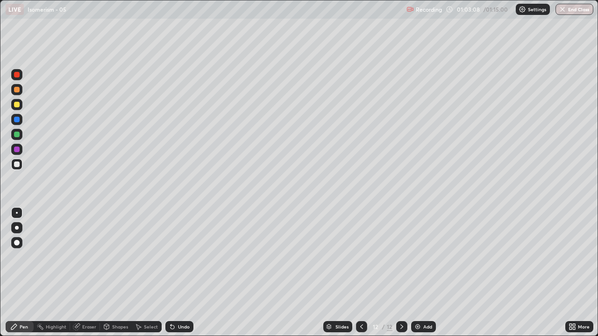
click at [183, 273] on div "Undo" at bounding box center [184, 326] width 12 height 5
click at [22, 151] on div at bounding box center [16, 149] width 11 height 11
click at [19, 166] on div at bounding box center [17, 165] width 6 height 6
click at [181, 273] on div "Undo" at bounding box center [184, 326] width 12 height 5
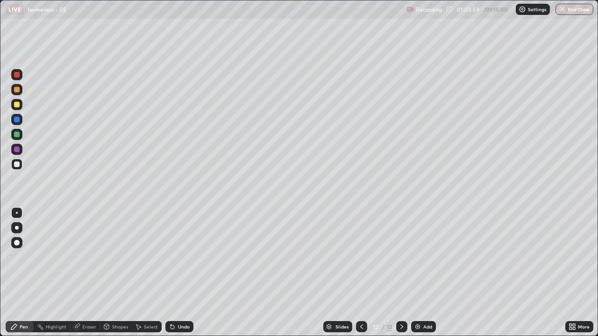
click at [184, 273] on div "Undo" at bounding box center [184, 326] width 12 height 5
click at [414, 273] on img at bounding box center [417, 326] width 7 height 7
click at [360, 273] on icon at bounding box center [361, 326] width 7 height 7
click at [396, 273] on div at bounding box center [401, 326] width 11 height 11
click at [421, 273] on div "Add" at bounding box center [423, 326] width 25 height 11
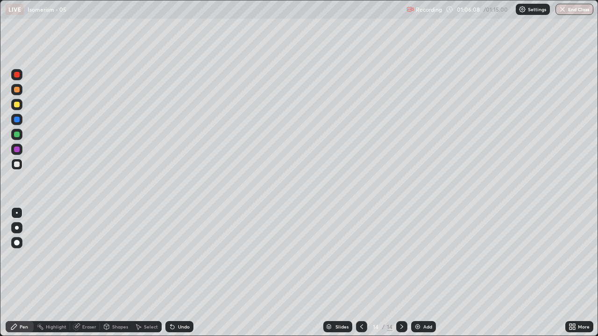
click at [188, 273] on div "Undo" at bounding box center [179, 326] width 28 height 11
click at [181, 273] on div "Undo" at bounding box center [184, 326] width 12 height 5
click at [175, 273] on div "Undo" at bounding box center [179, 326] width 28 height 11
click at [360, 273] on icon at bounding box center [361, 326] width 7 height 7
click at [88, 273] on div "Eraser" at bounding box center [85, 326] width 30 height 11
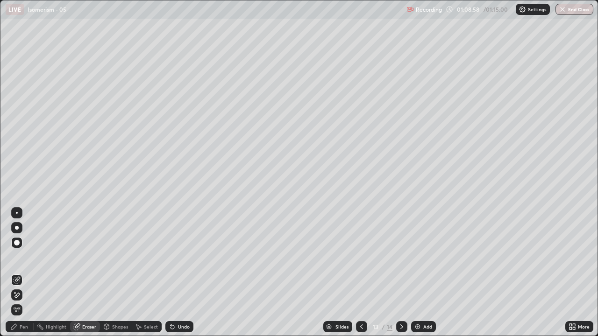
click at [18, 273] on div "Pen" at bounding box center [20, 326] width 28 height 11
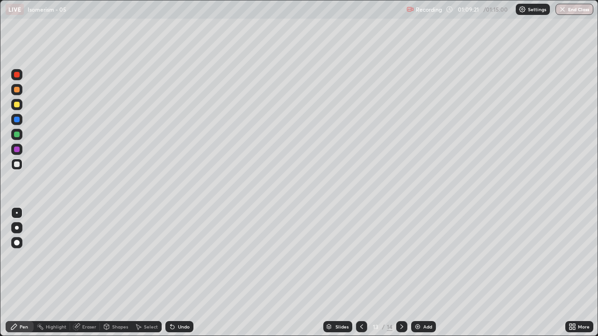
click at [575, 11] on button "End Class" at bounding box center [574, 9] width 38 height 11
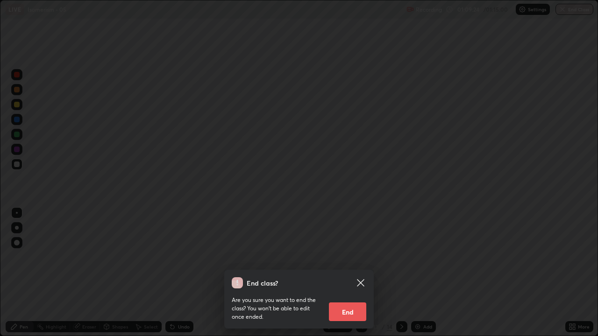
click at [349, 273] on button "End" at bounding box center [347, 312] width 37 height 19
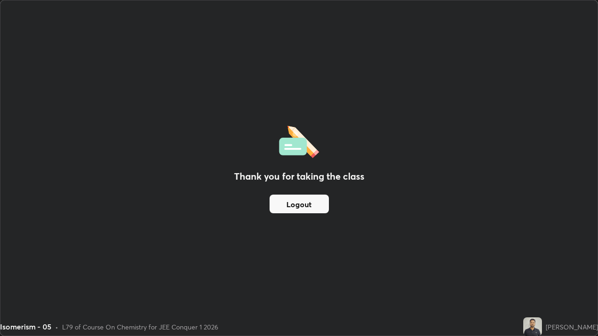
click at [314, 206] on button "Logout" at bounding box center [298, 204] width 59 height 19
